Goal: Transaction & Acquisition: Download file/media

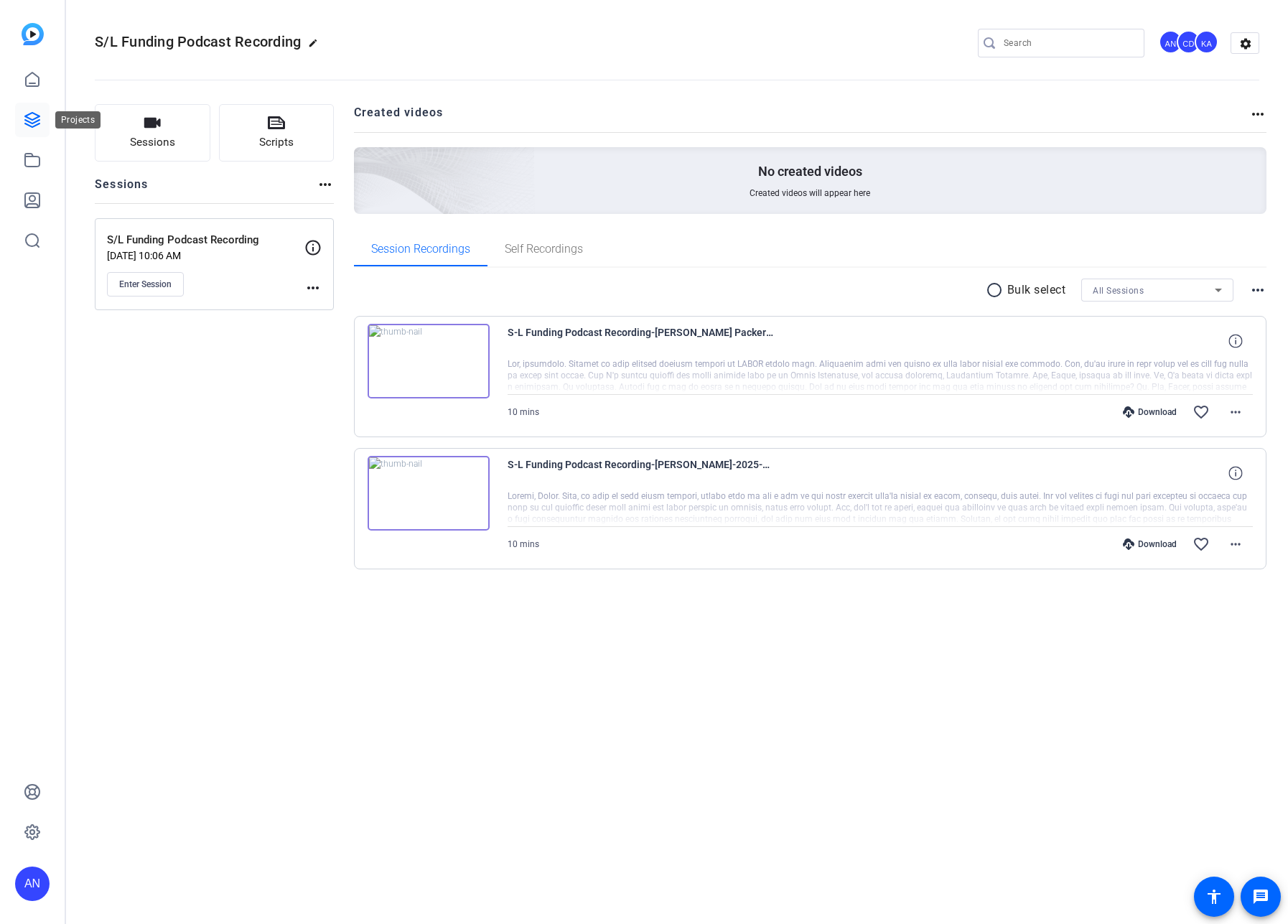
click at [35, 117] on icon at bounding box center [32, 120] width 17 height 17
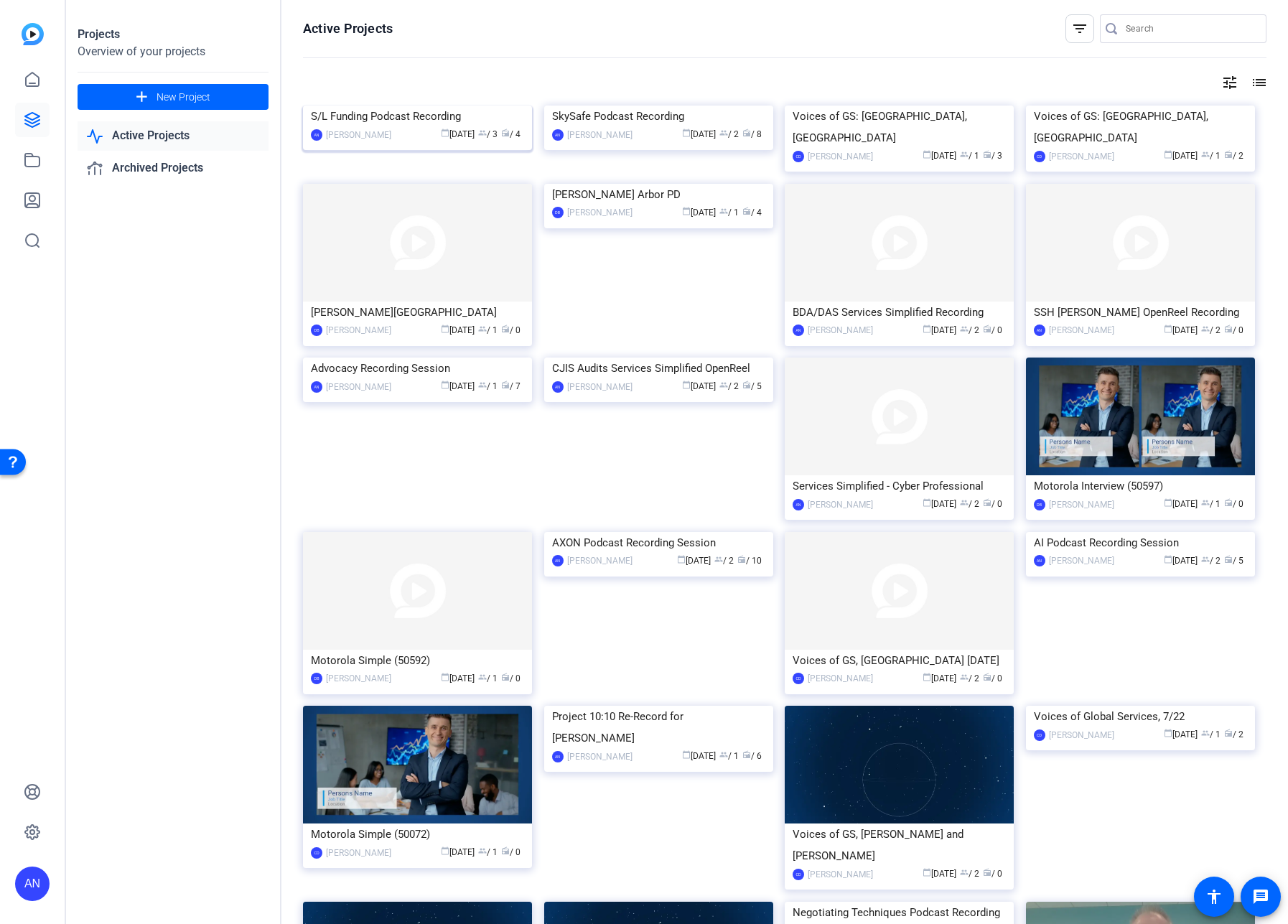
click at [379, 127] on div "S/L Funding Podcast Recording" at bounding box center [417, 116] width 213 height 21
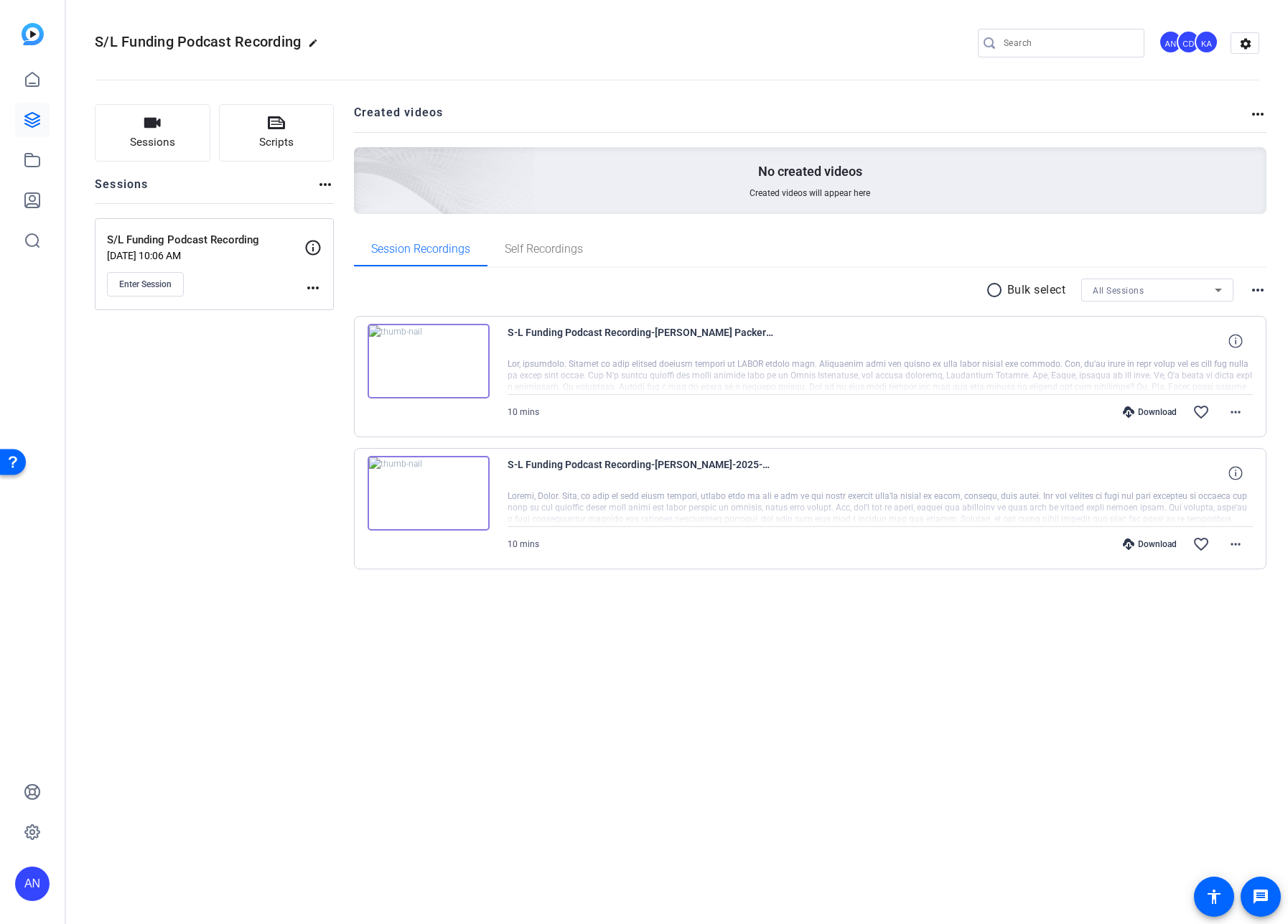
drag, startPoint x: 461, startPoint y: 624, endPoint x: 454, endPoint y: 602, distance: 23.1
click at [461, 603] on div "Sessions Scripts Sessions more_horiz S/L Funding Podcast Recording [DATE] 10:06…" at bounding box center [677, 360] width 1222 height 547
click at [434, 492] on img at bounding box center [429, 493] width 122 height 75
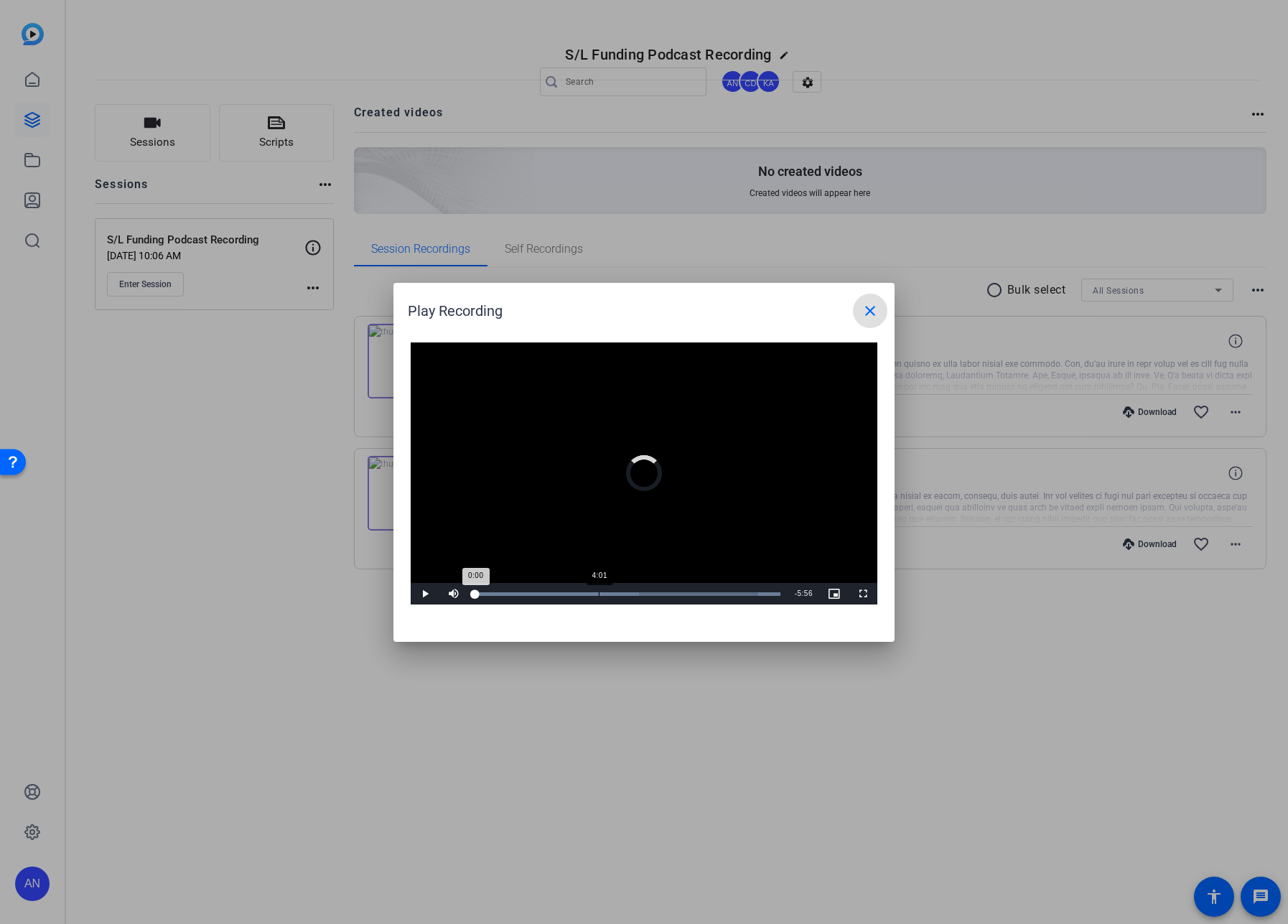
click at [599, 593] on div "4:01" at bounding box center [599, 594] width 1 height 4
click at [862, 318] on mat-icon "close" at bounding box center [870, 311] width 17 height 17
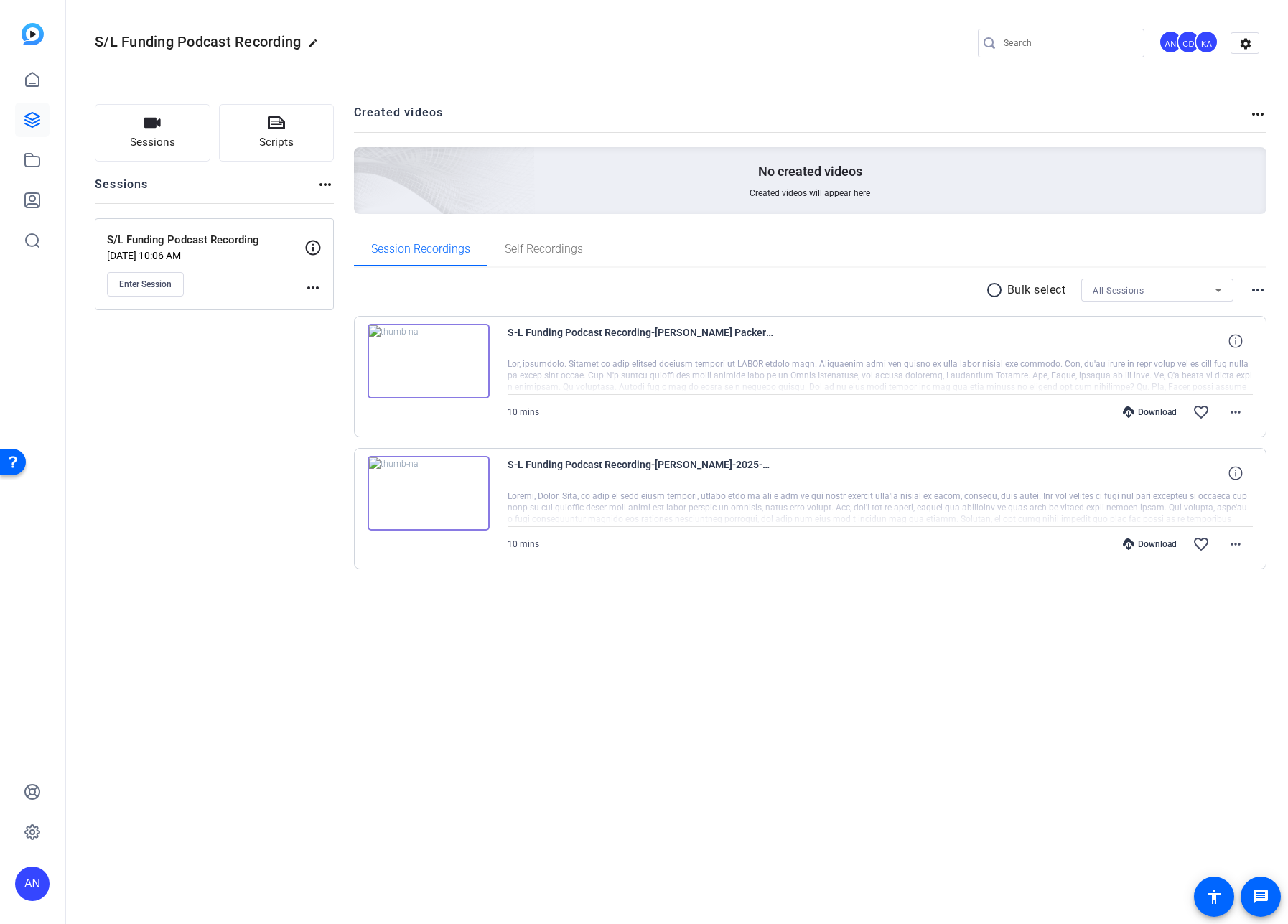
click at [500, 603] on div "S/L Funding Podcast Recording edit AN CD KA settings Sessions Scripts Sessions …" at bounding box center [677, 462] width 1222 height 924
click at [967, 548] on mat-icon "more_horiz" at bounding box center [1236, 544] width 17 height 17
click at [967, 603] on span "Download MP4" at bounding box center [1198, 610] width 86 height 17
click at [967, 396] on span at bounding box center [1236, 412] width 35 height 35
click at [967, 480] on span "Download MP4" at bounding box center [1198, 478] width 86 height 17
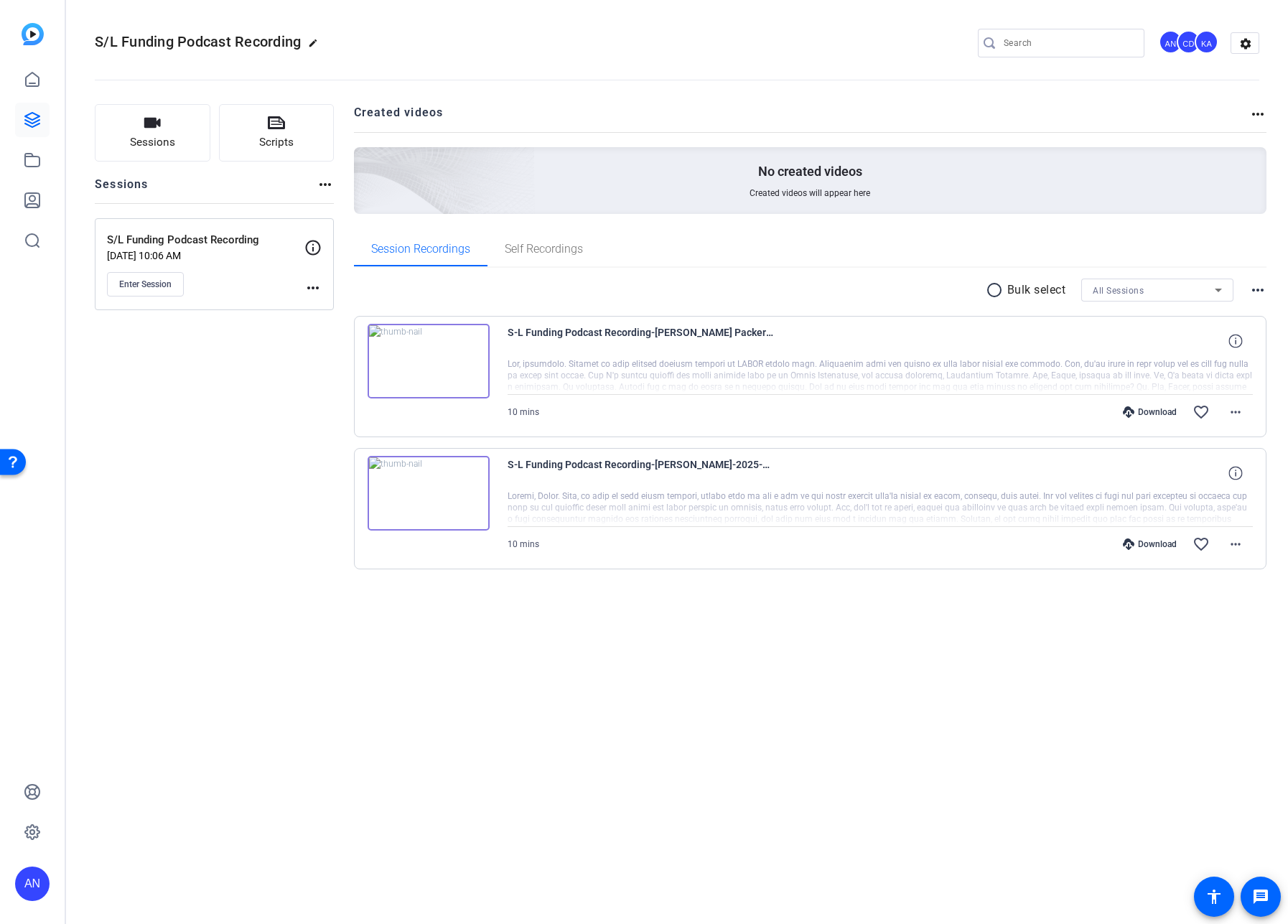
click at [666, 603] on div "S/L Funding Podcast Recording edit AN CD KA settings Sessions Scripts Sessions …" at bounding box center [677, 462] width 1222 height 924
